Goal: Find specific page/section: Find specific page/section

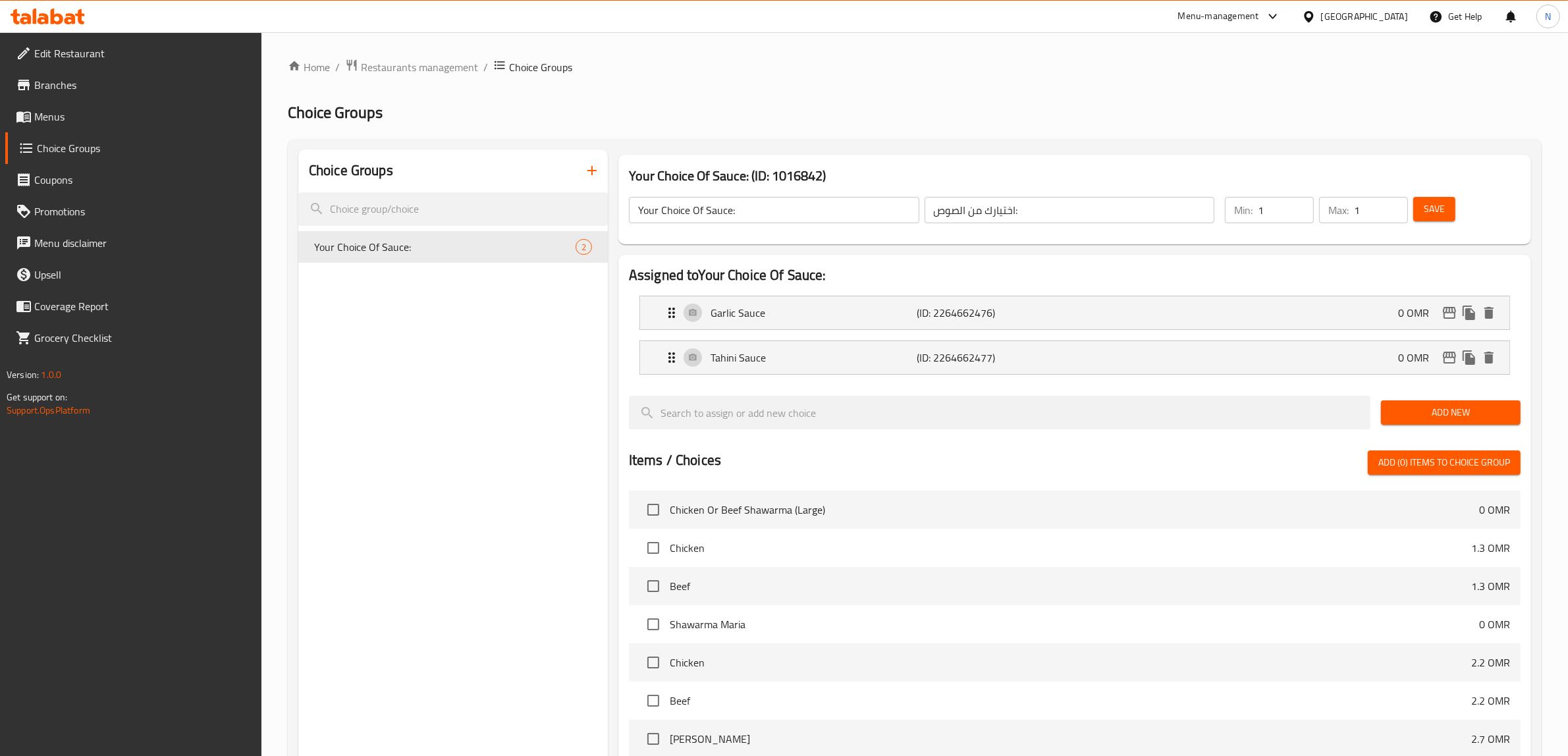
click at [1259, 14] on div "Menu-management" at bounding box center [1219, 16] width 81 height 16
click at [1203, 95] on div "Agent Campaigns Center" at bounding box center [1207, 88] width 100 height 15
